Goal: Entertainment & Leisure: Consume media (video, audio)

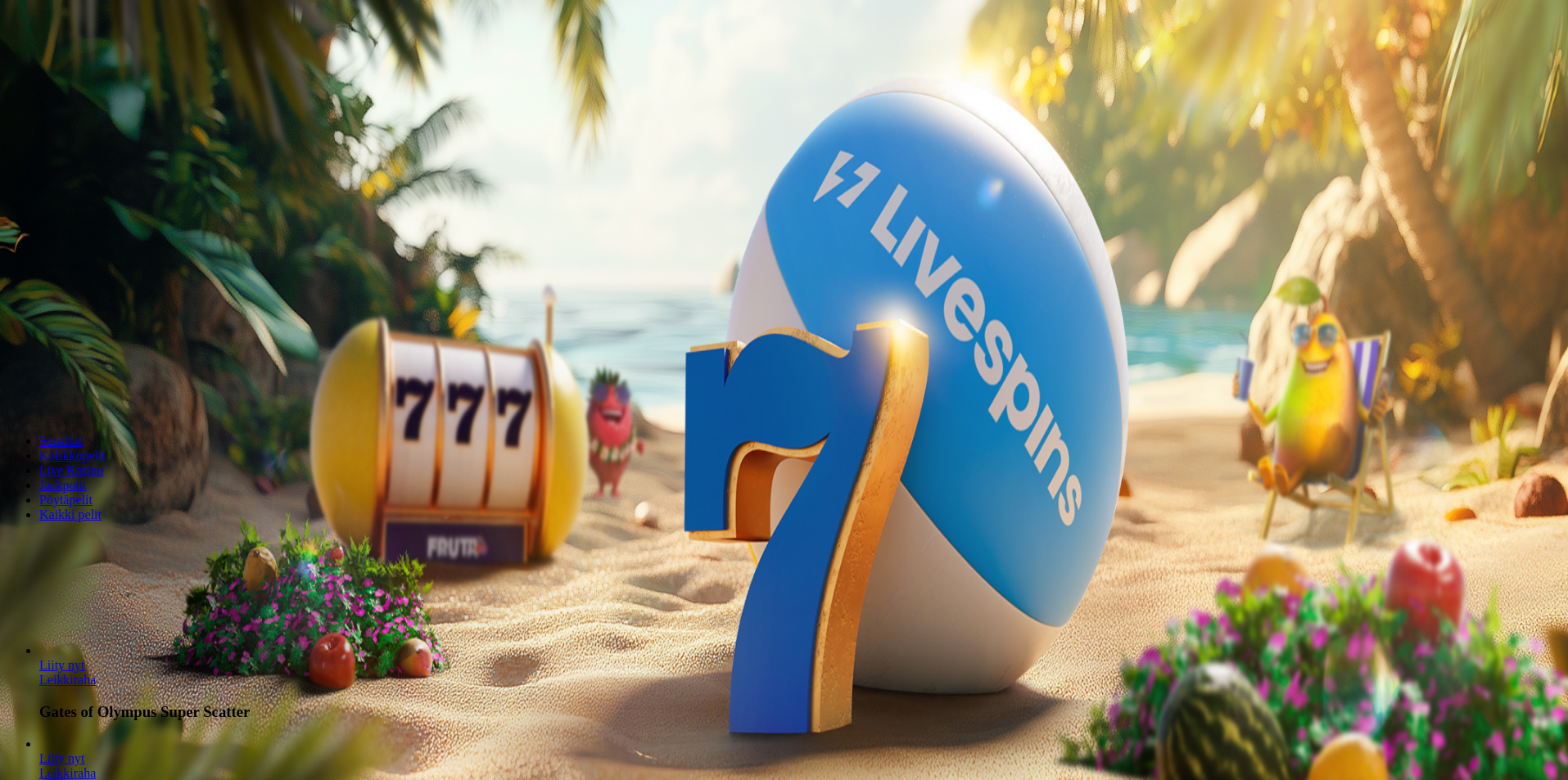
click at [130, 68] on button "Kirjaudu" at bounding box center [113, 59] width 53 height 18
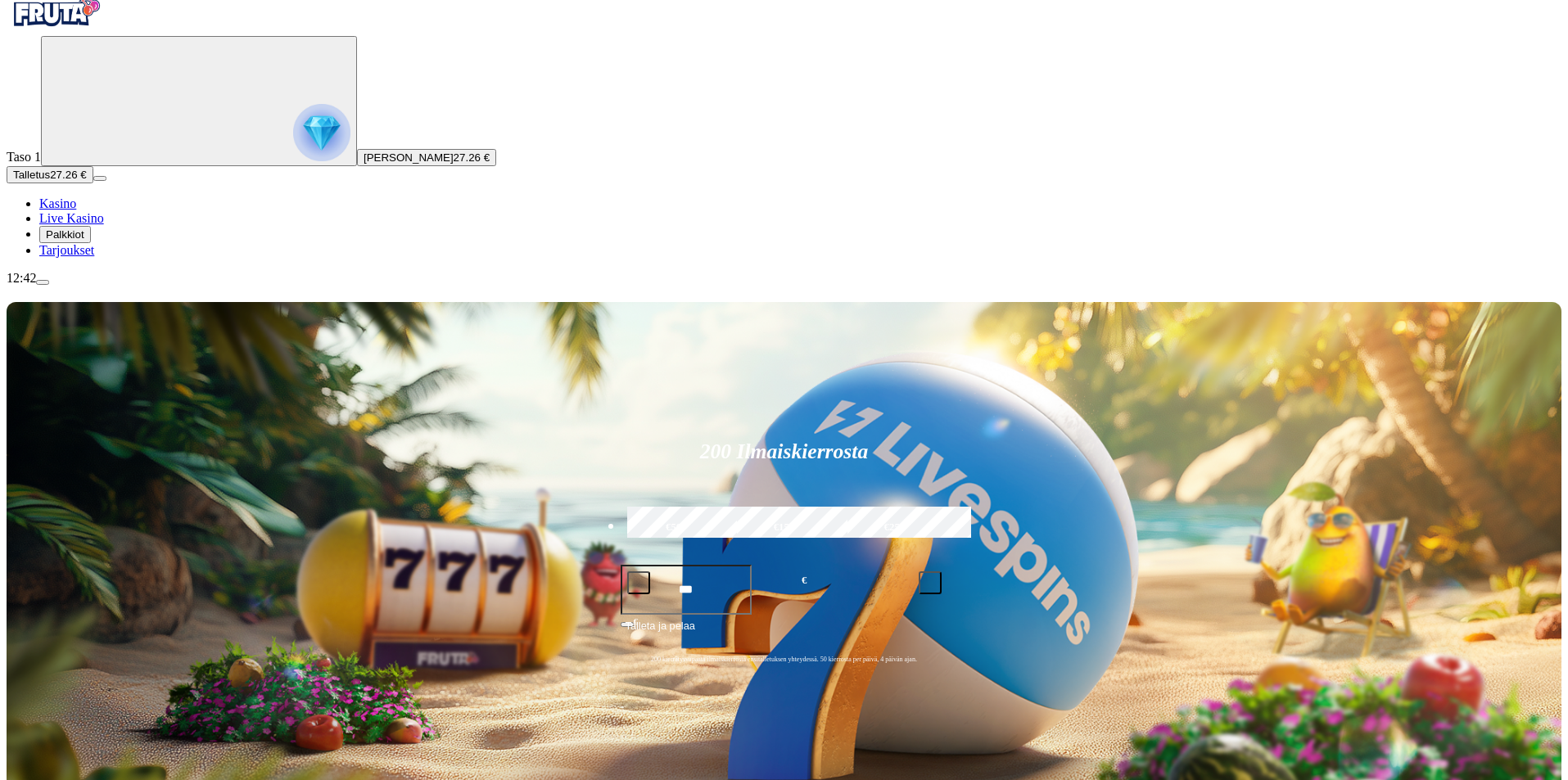
scroll to position [82, 0]
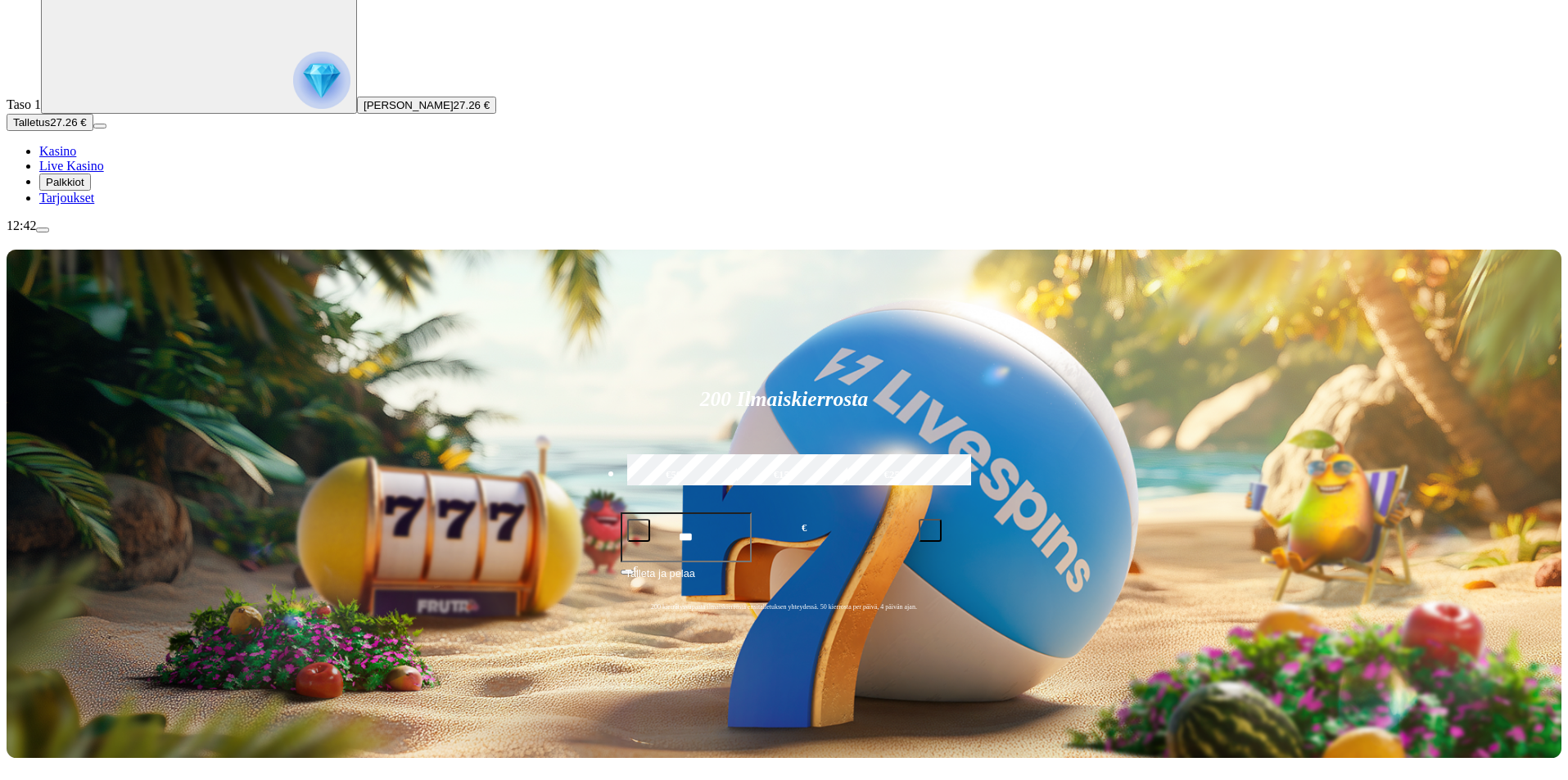
type input "**********"
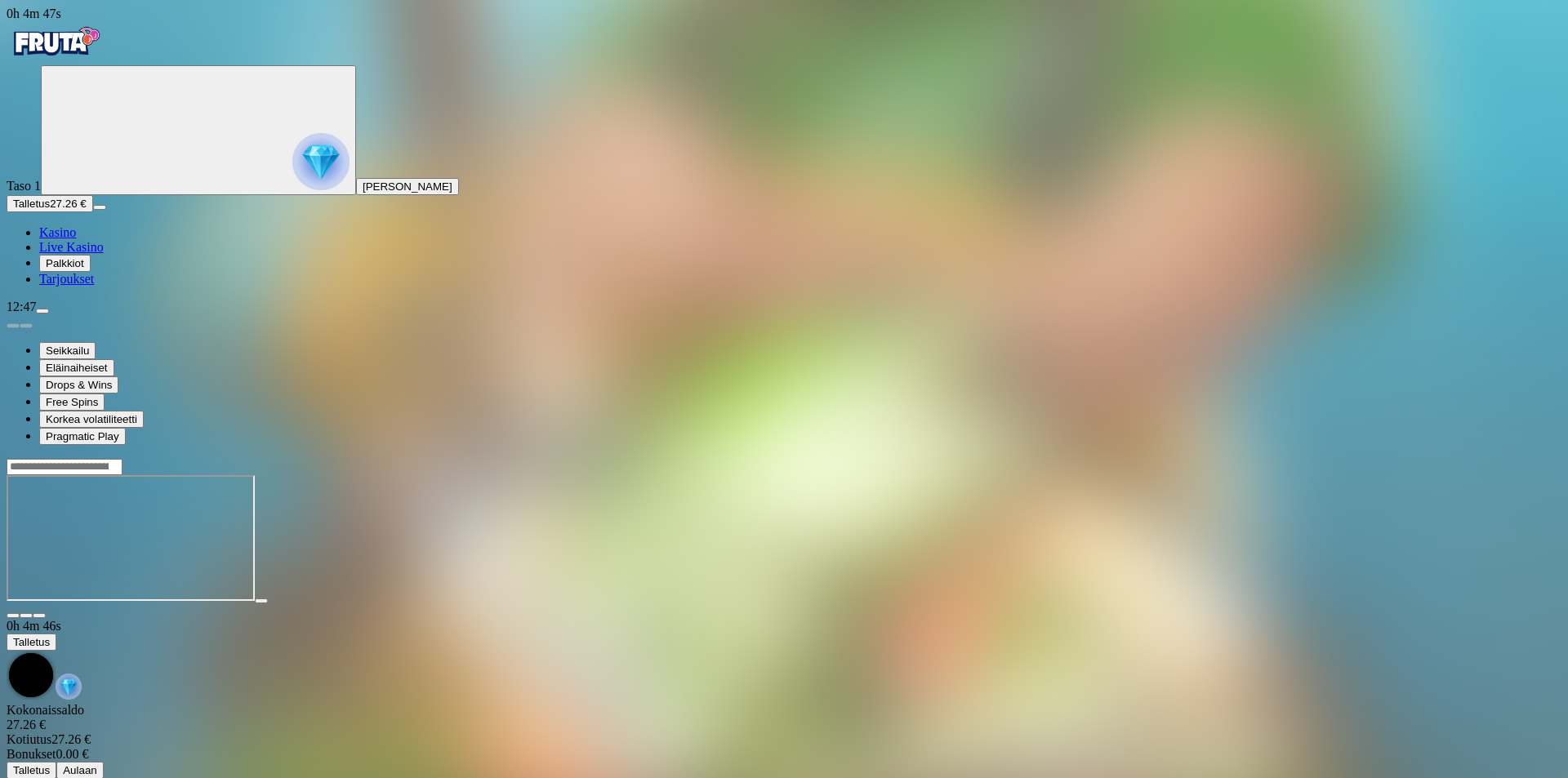
click at [104, 59] on img "Primary" at bounding box center [55, 42] width 98 height 41
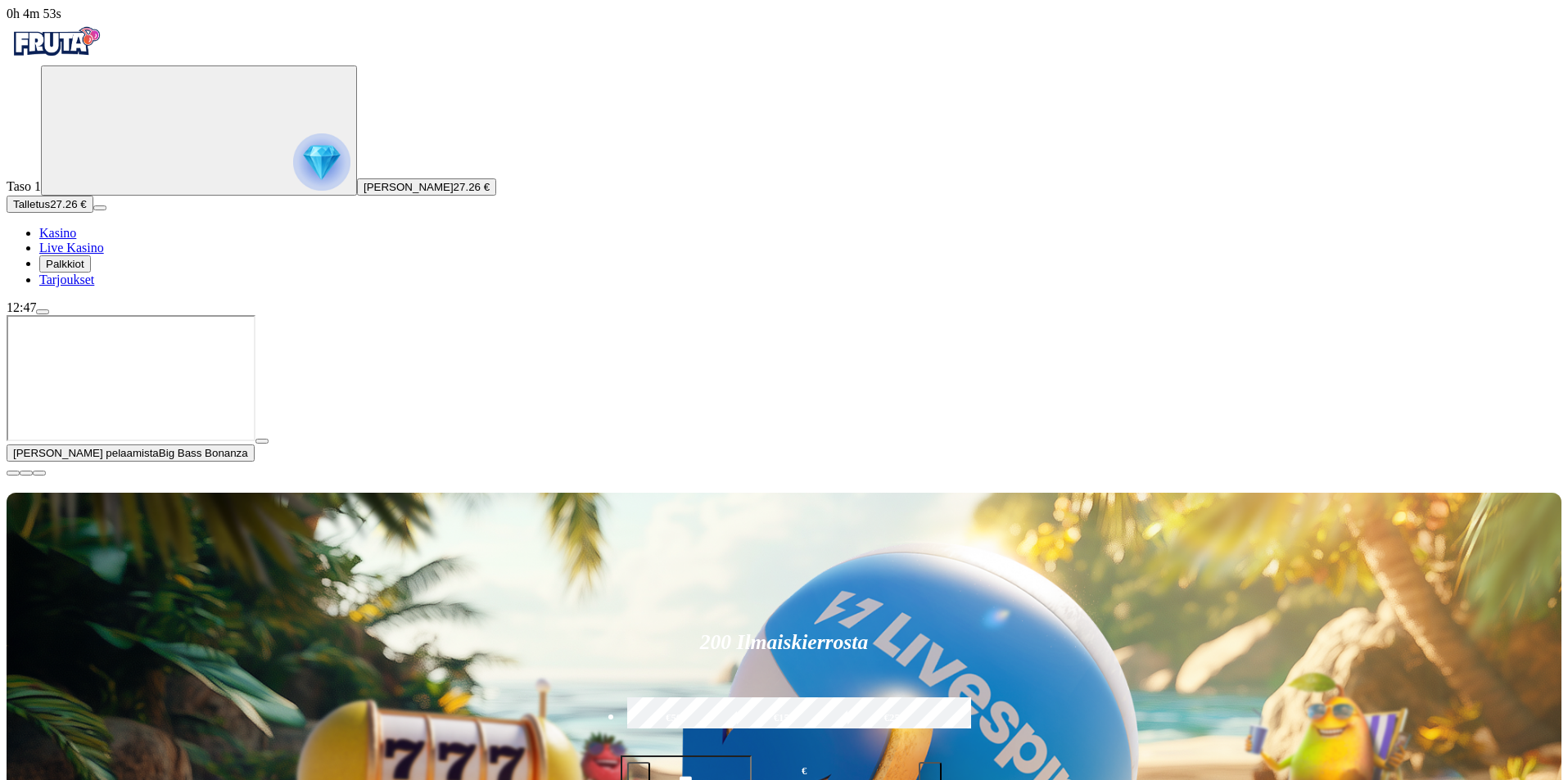
click at [19, 475] on button "button" at bounding box center [13, 472] width 13 height 5
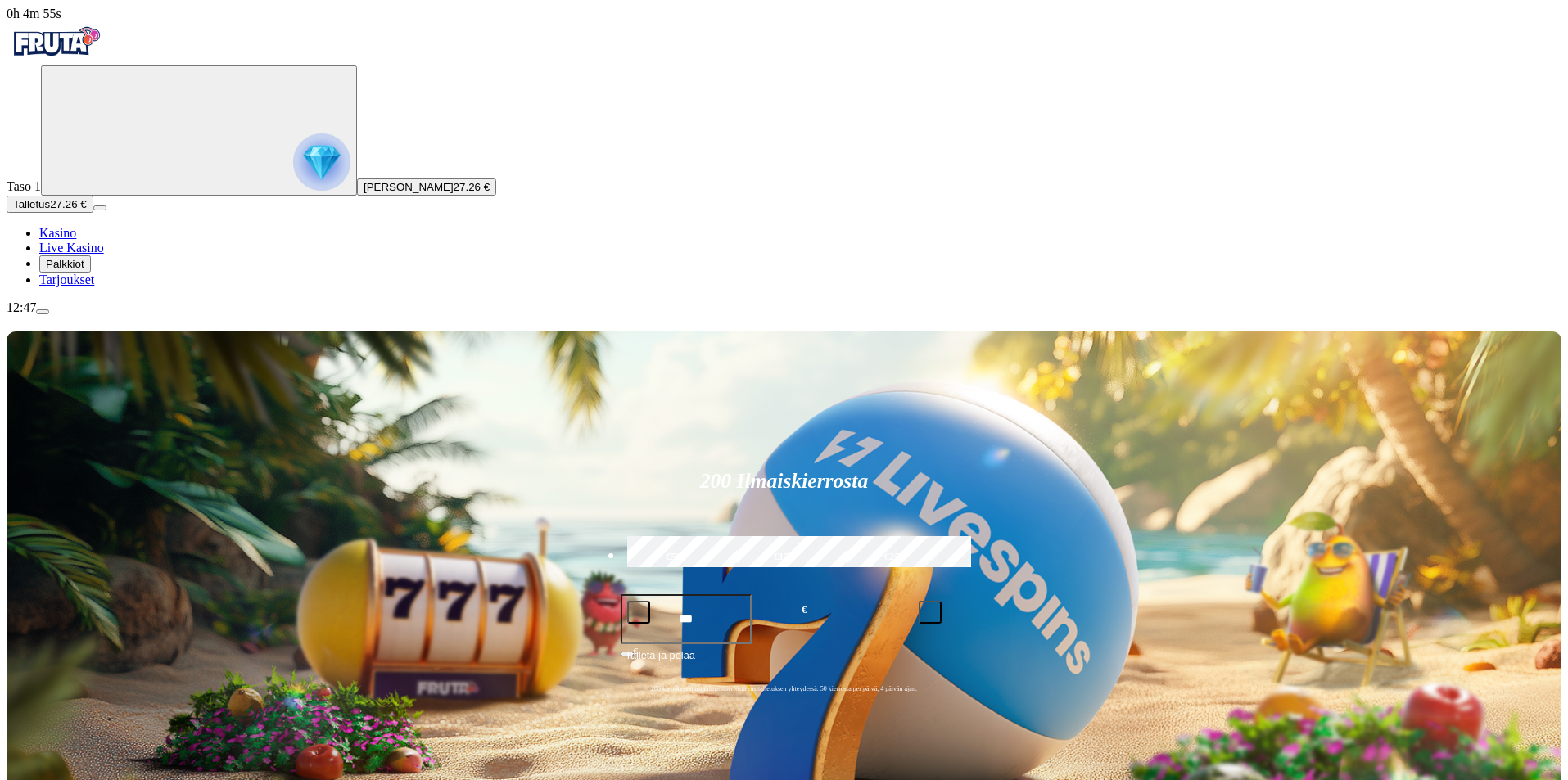
click at [74, 270] on span "Palkkiot" at bounding box center [65, 263] width 39 height 12
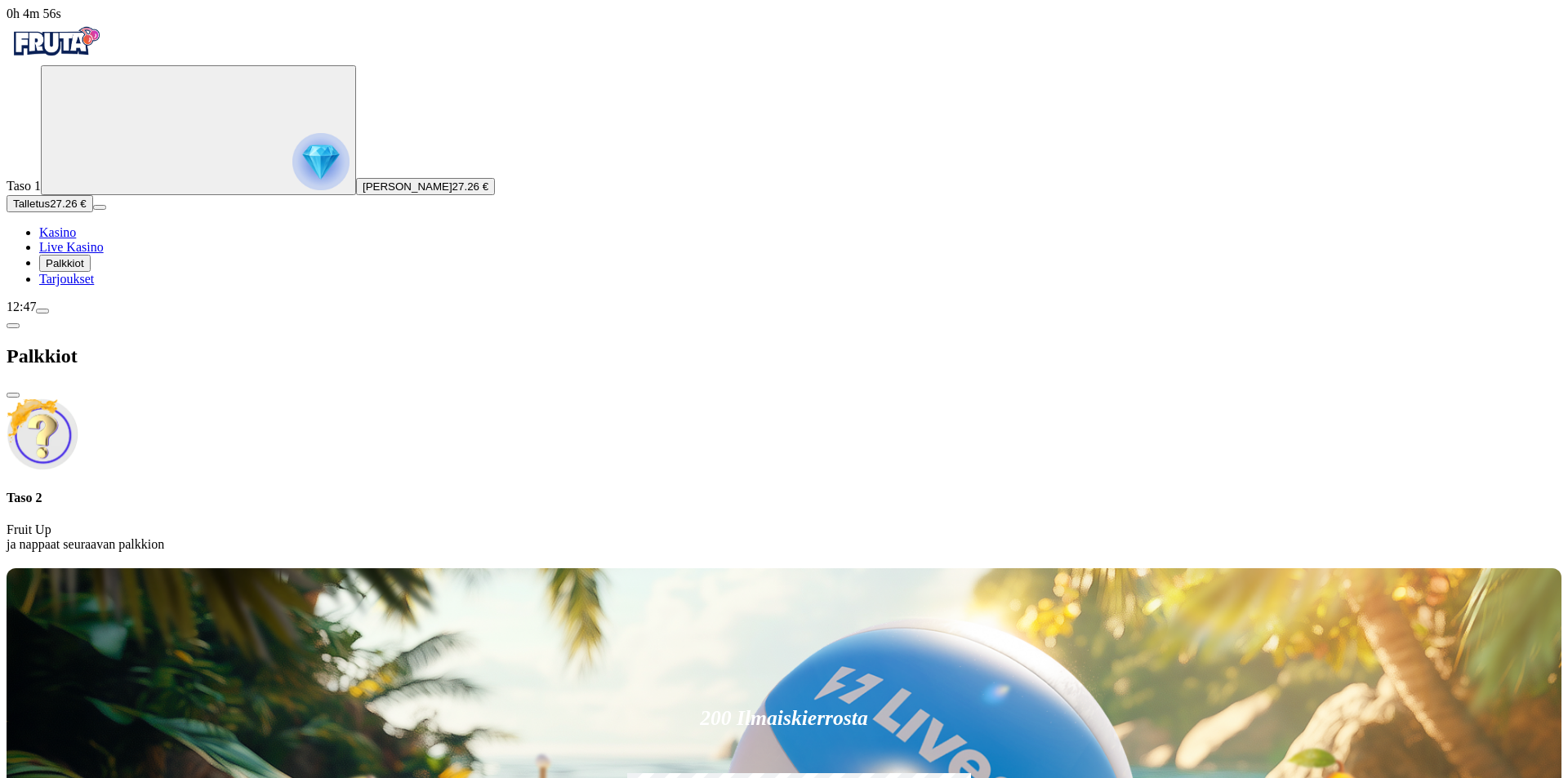
click at [87, 286] on span "Tarjoukset" at bounding box center [66, 278] width 55 height 14
